Goal: Task Accomplishment & Management: Manage account settings

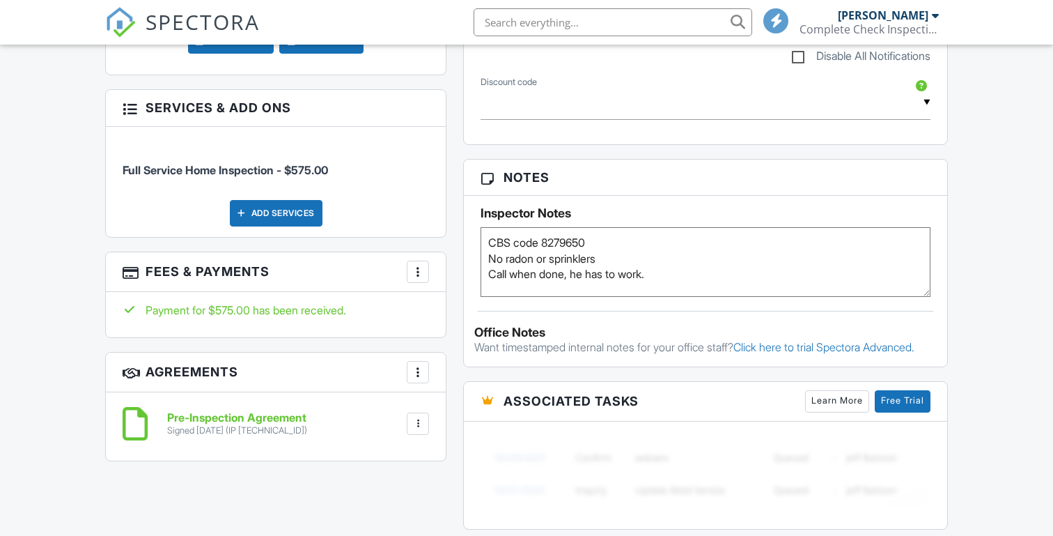
scroll to position [881, 0]
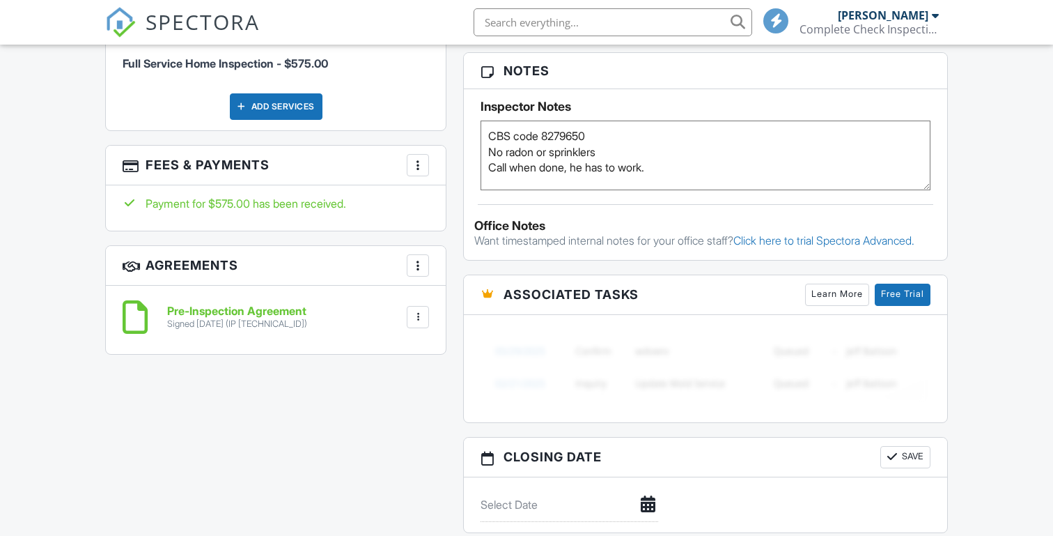
click at [53, 193] on div "Dashboard Templates Contacts Metrics Automations Settings Profile Inspections S…" at bounding box center [526, 147] width 1053 height 1966
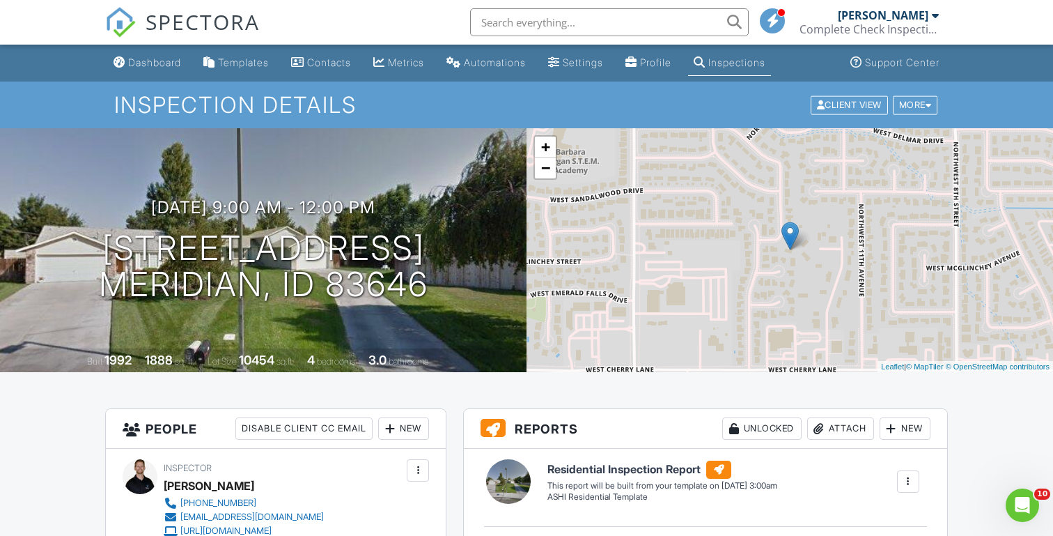
scroll to position [0, 0]
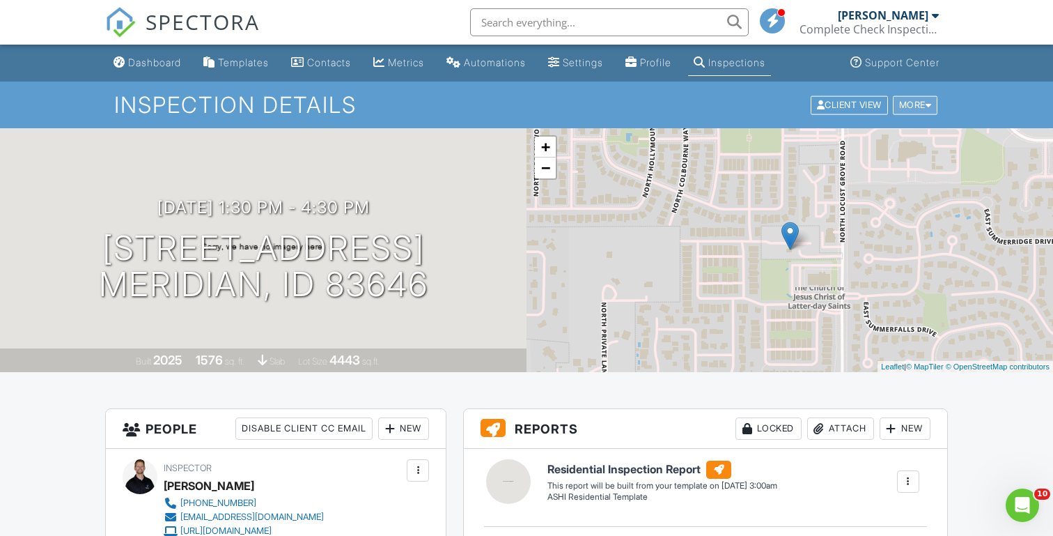
click at [910, 102] on div "More" at bounding box center [915, 104] width 45 height 19
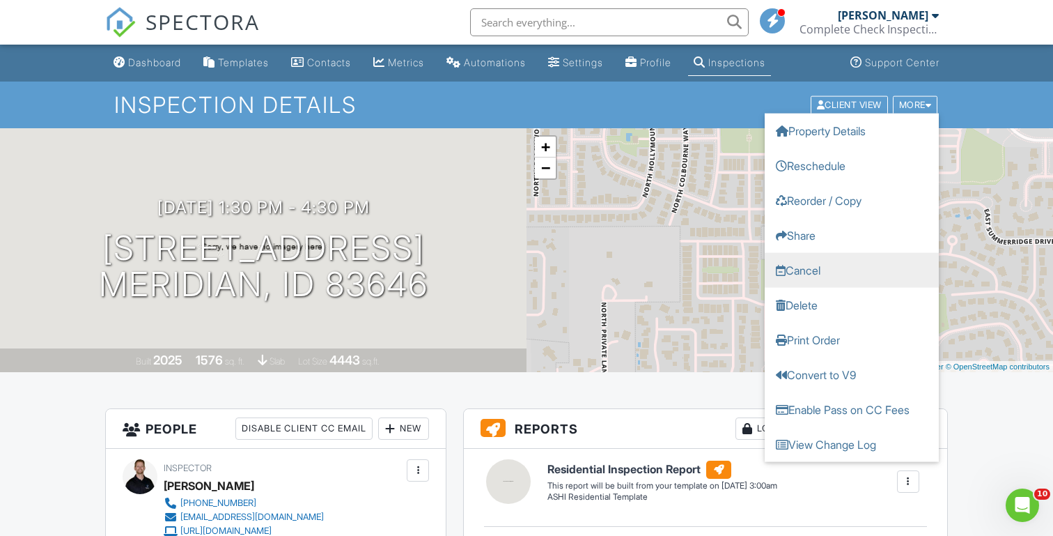
click at [807, 263] on link "Cancel" at bounding box center [852, 269] width 174 height 35
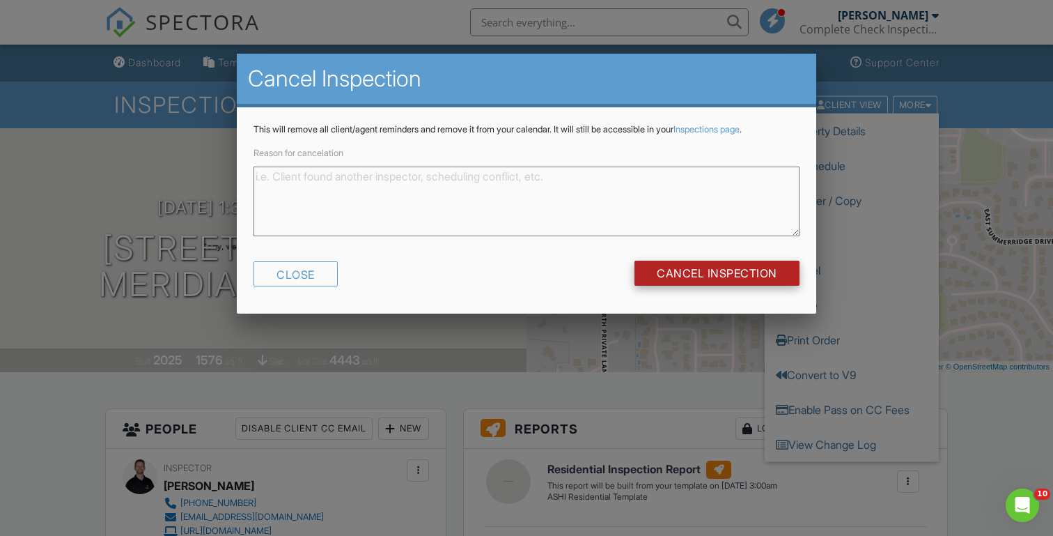
click at [702, 272] on input "Cancel Inspection" at bounding box center [717, 273] width 165 height 25
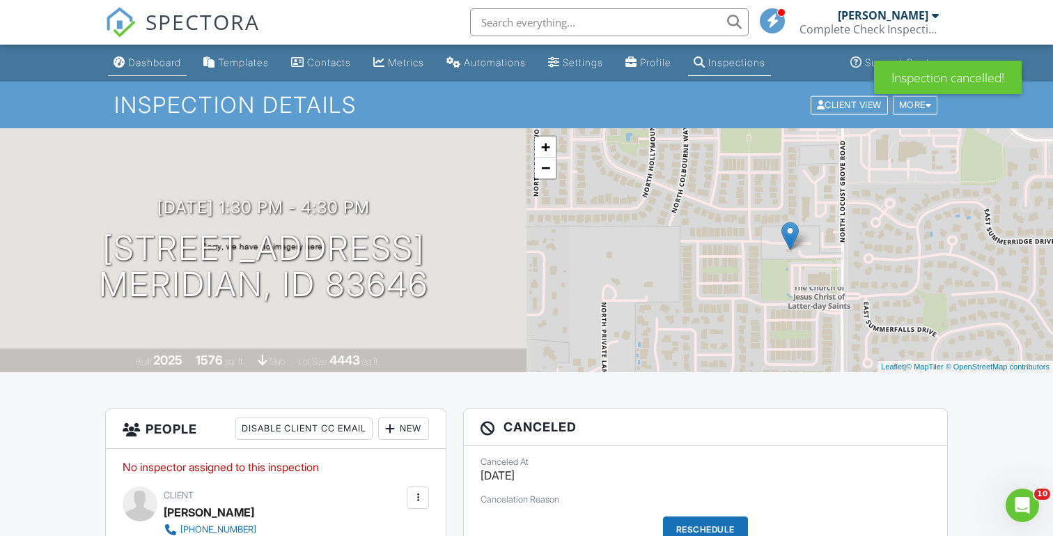
click at [150, 65] on div "Dashboard" at bounding box center [154, 62] width 53 height 12
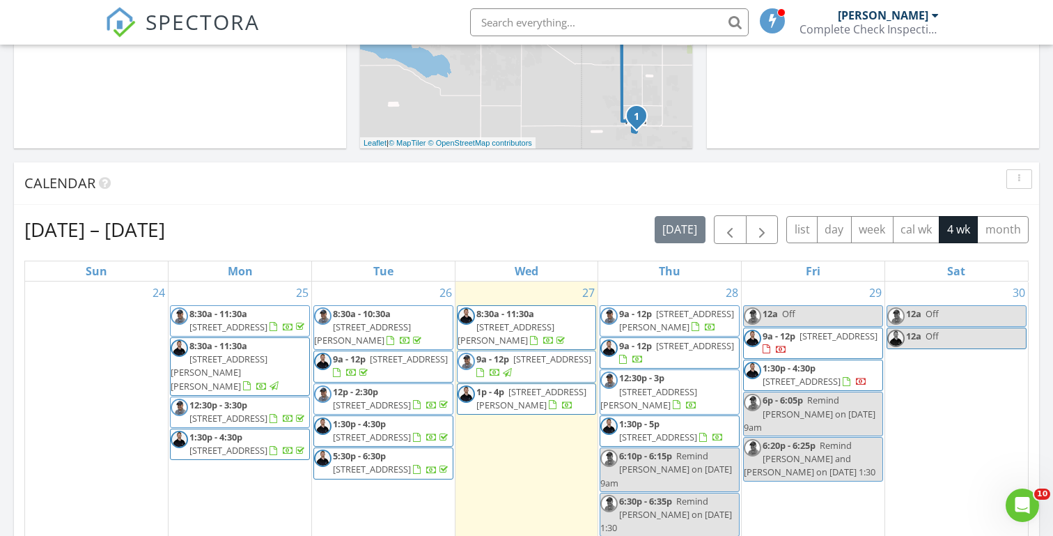
scroll to position [431, 0]
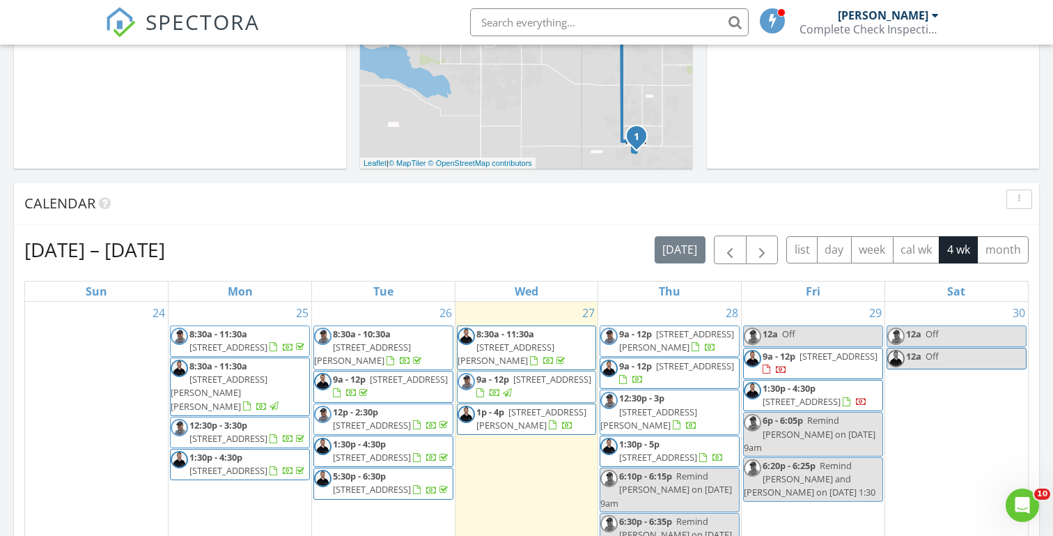
click at [353, 174] on div "Today Michael Hasson 9:00 am 4557 W Sierra Madre Dr, Meridian, ID 83646 Michael…" at bounding box center [526, 385] width 1053 height 1268
click at [354, 183] on div "Calendar" at bounding box center [527, 204] width 1026 height 42
